Goal: Task Accomplishment & Management: Use online tool/utility

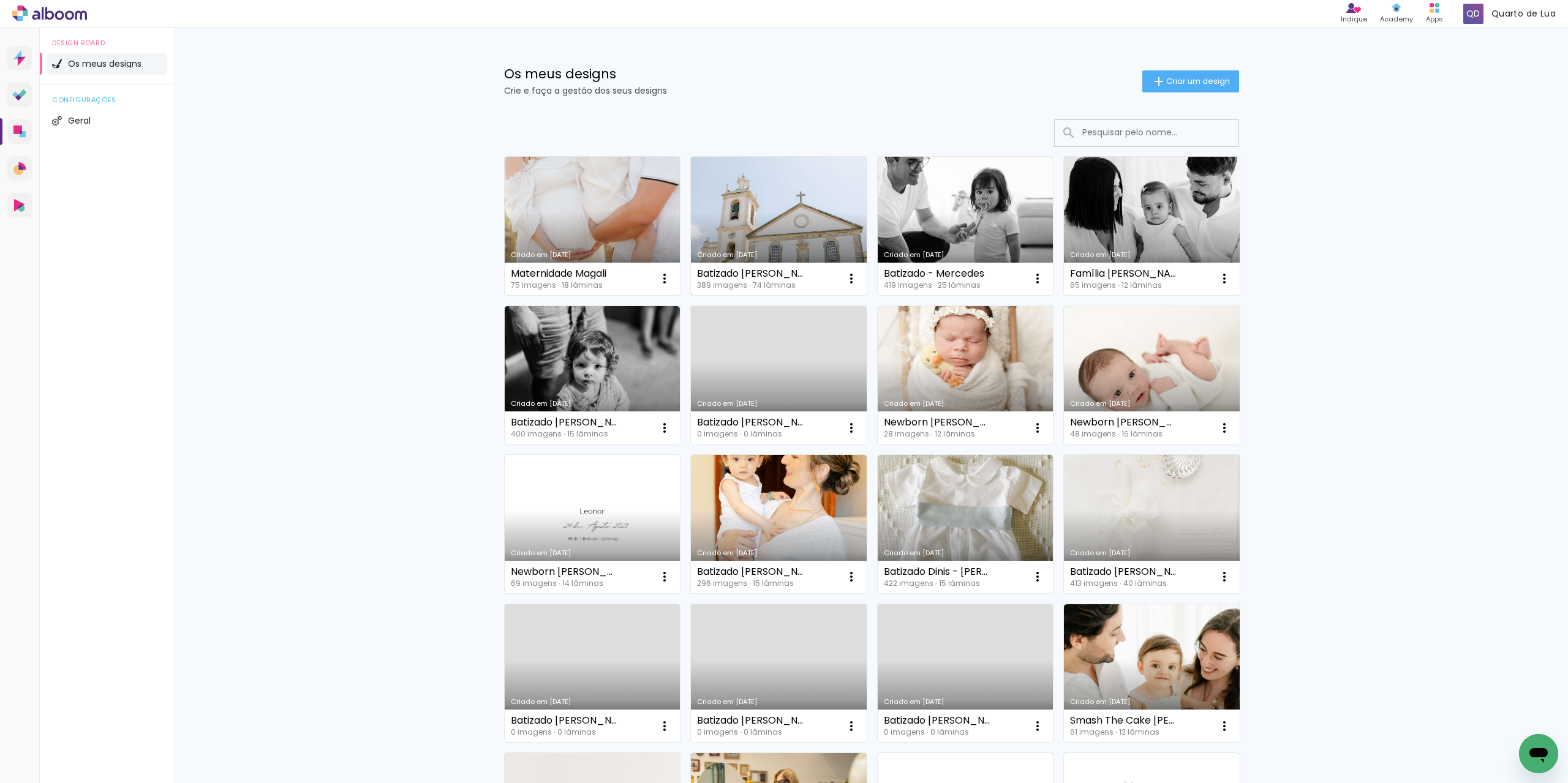
click at [763, 234] on link "Criado em [DATE]" at bounding box center [779, 226] width 175 height 138
click at [749, 196] on link "Criado em [DATE]" at bounding box center [779, 226] width 175 height 138
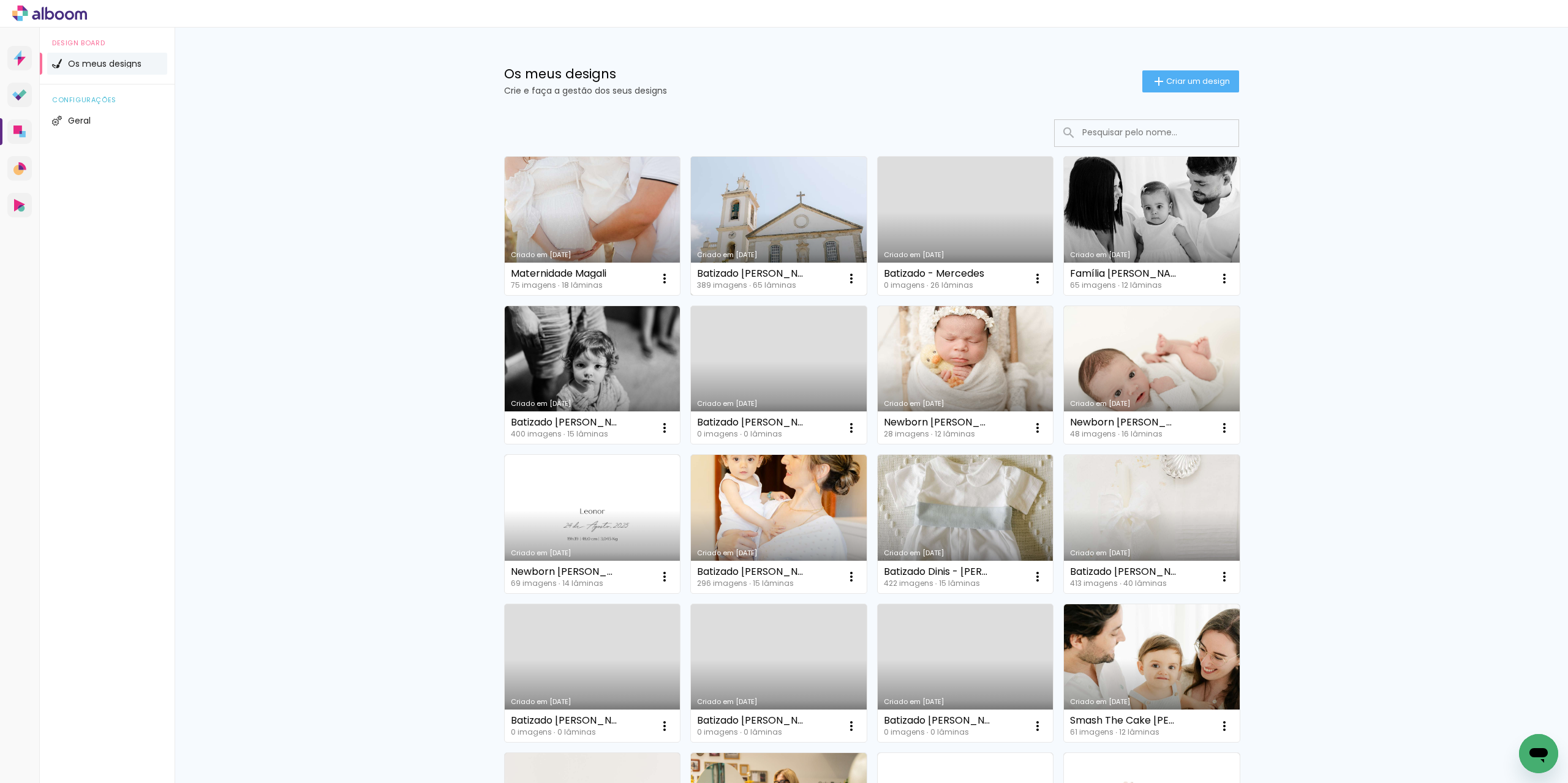
click at [783, 225] on link "Criado em [DATE]" at bounding box center [779, 226] width 175 height 138
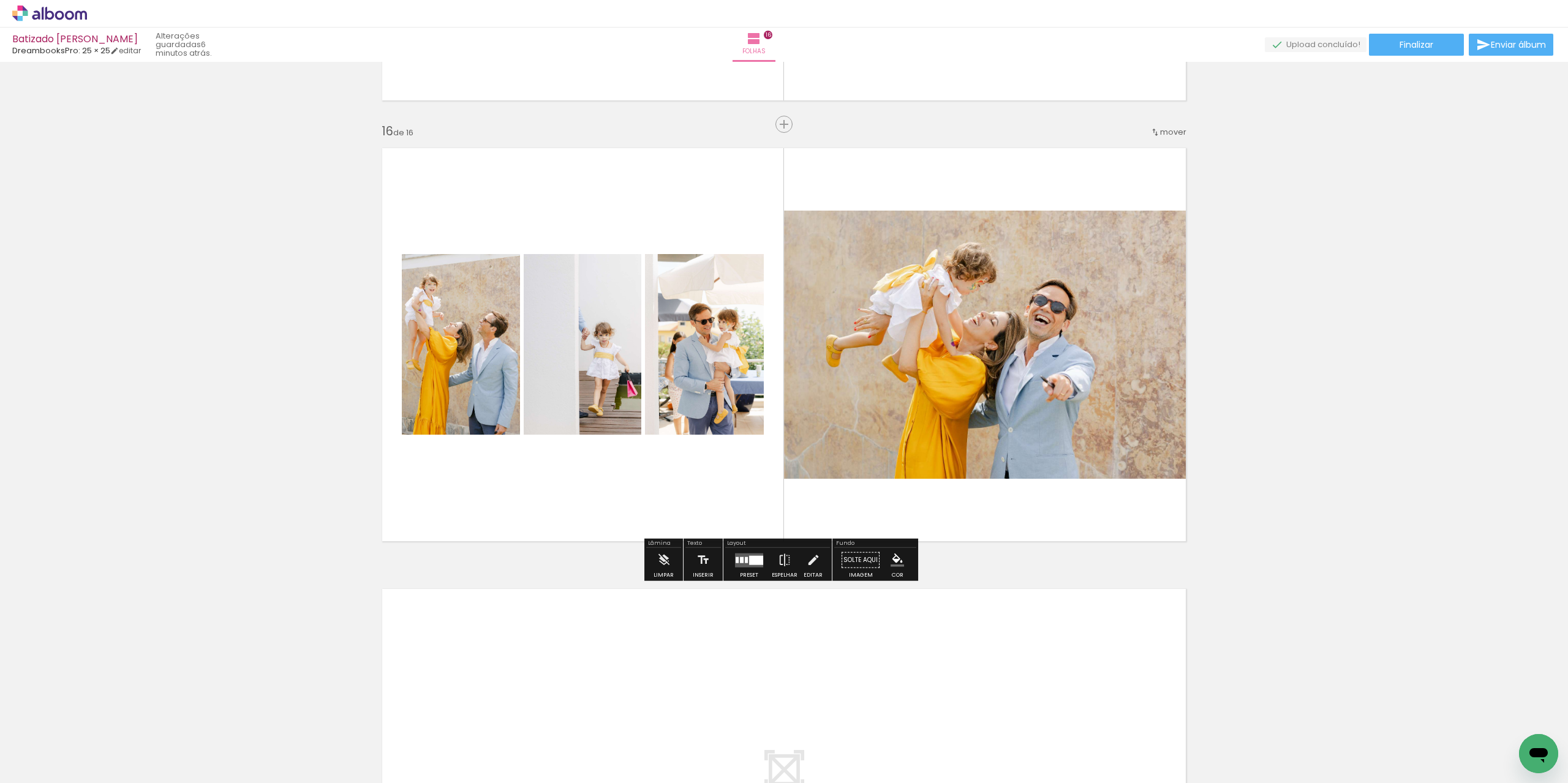
scroll to position [0, 22192]
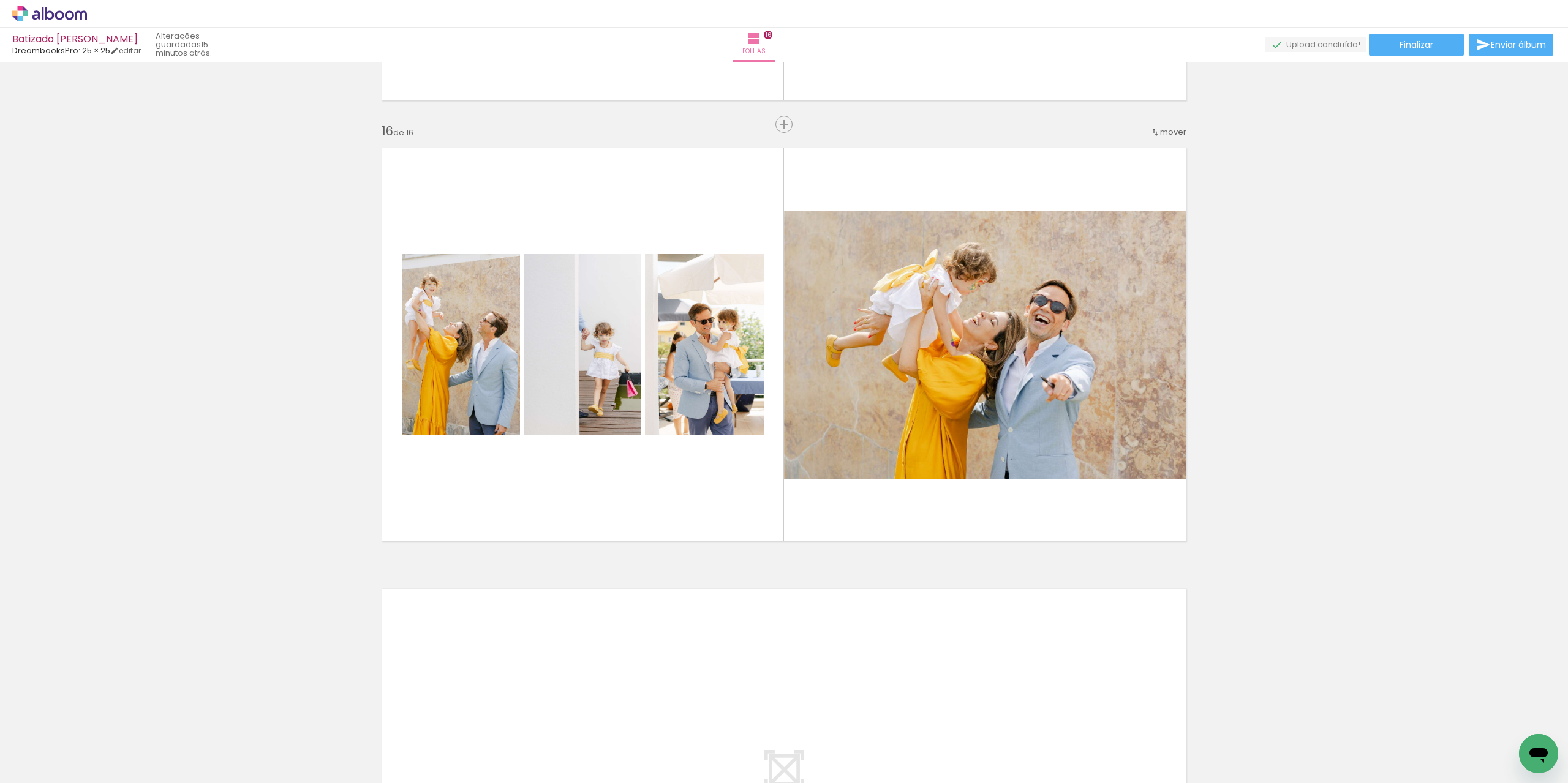
scroll to position [0, 22192]
